Goal: Task Accomplishment & Management: Use online tool/utility

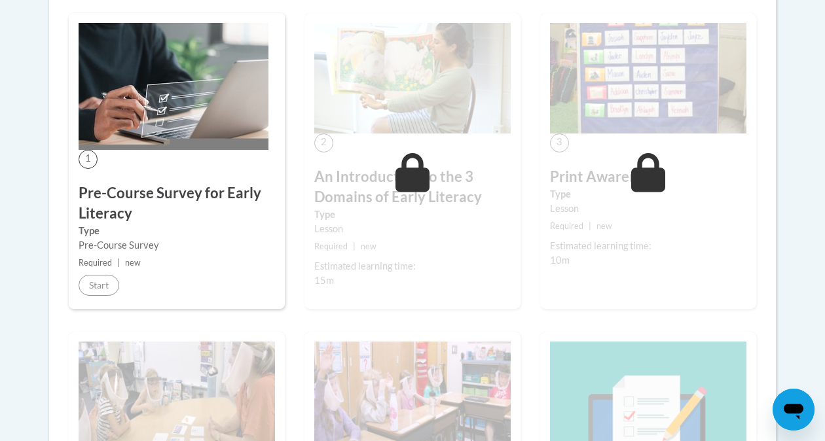
scroll to position [73, 0]
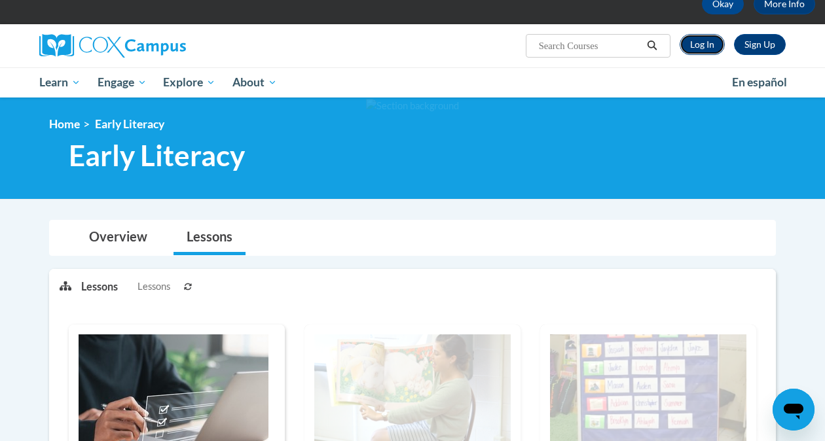
click at [716, 52] on link "Log In" at bounding box center [702, 44] width 45 height 21
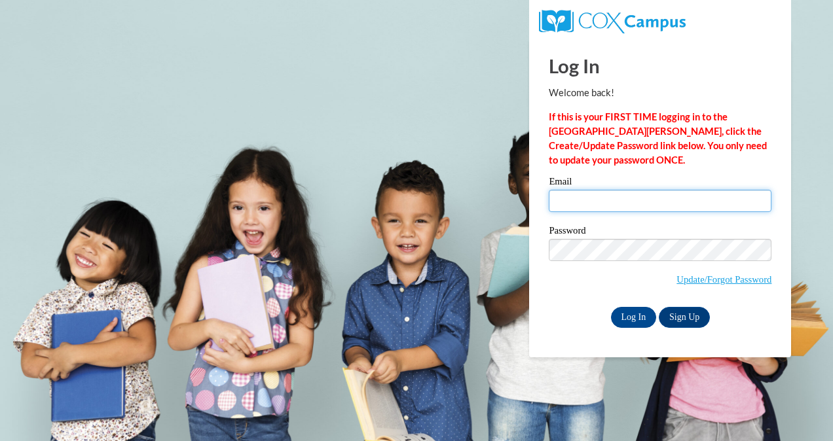
click at [647, 211] on input "Email" at bounding box center [660, 201] width 223 height 22
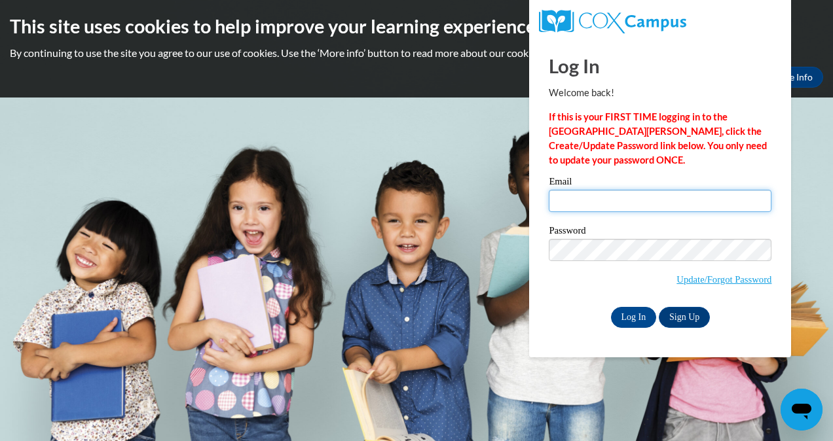
type input "fryw@uwplatt.edu"
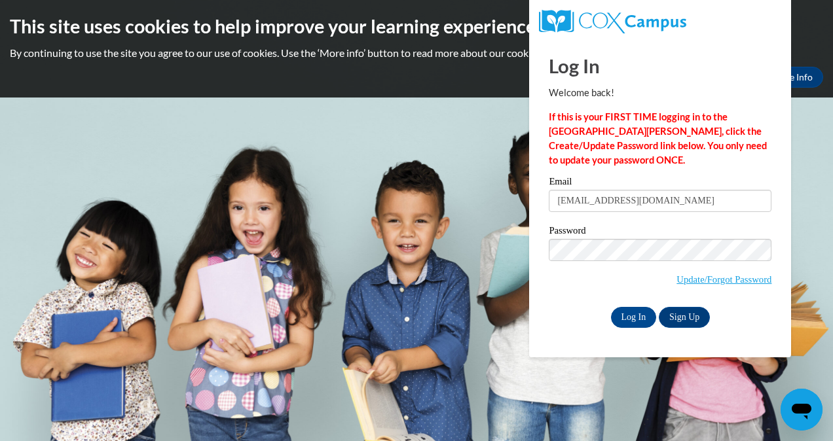
click at [557, 323] on div "Log In Sign Up" at bounding box center [660, 317] width 223 height 21
click at [629, 322] on input "Log In" at bounding box center [634, 317] width 46 height 21
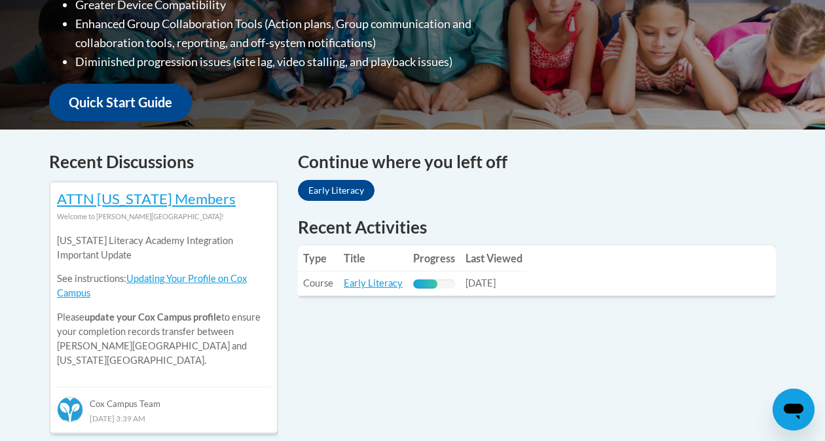
scroll to position [425, 0]
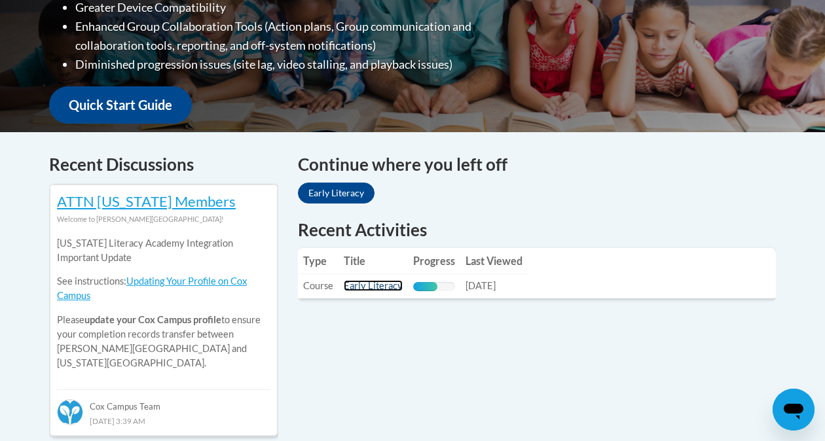
click at [364, 291] on link "Early Literacy" at bounding box center [373, 285] width 59 height 11
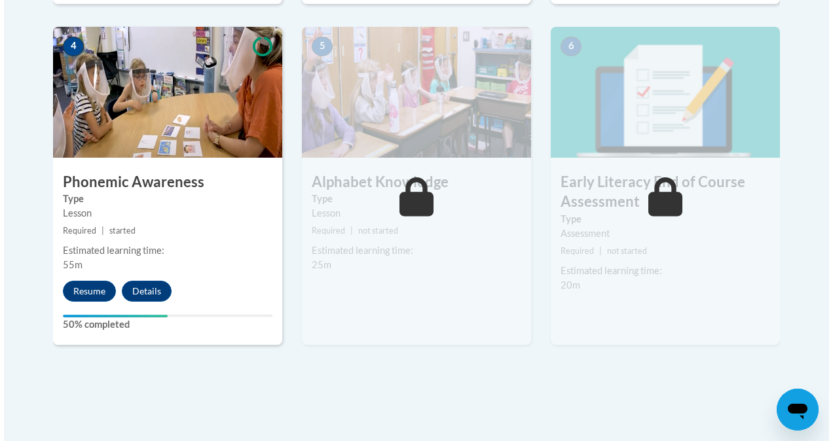
scroll to position [777, 0]
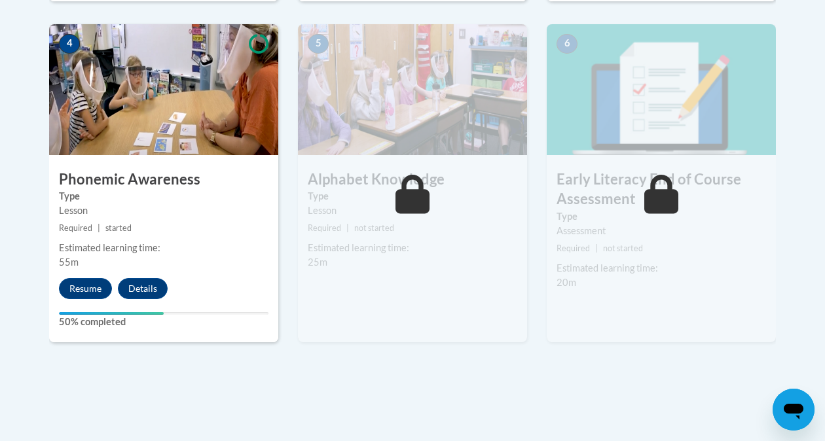
click at [76, 304] on div "4 Phonemic Awareness Type Lesson Required | started Estimated learning time: 55…" at bounding box center [163, 183] width 229 height 318
click at [81, 295] on button "Resume" at bounding box center [85, 288] width 53 height 21
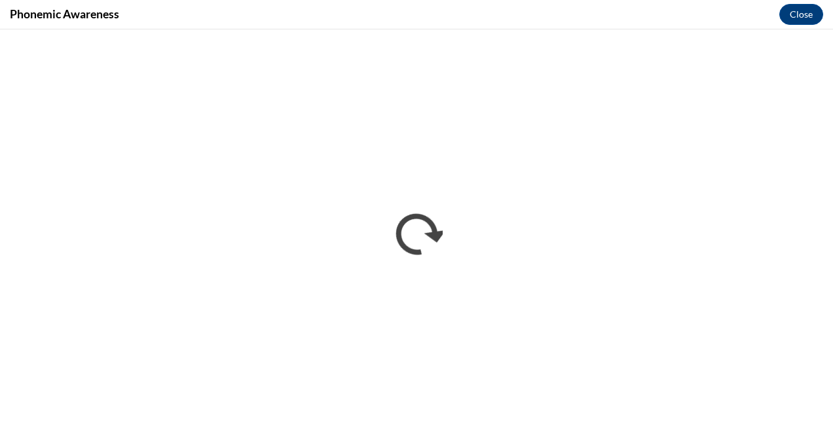
scroll to position [0, 0]
